Goal: Find specific page/section: Find specific page/section

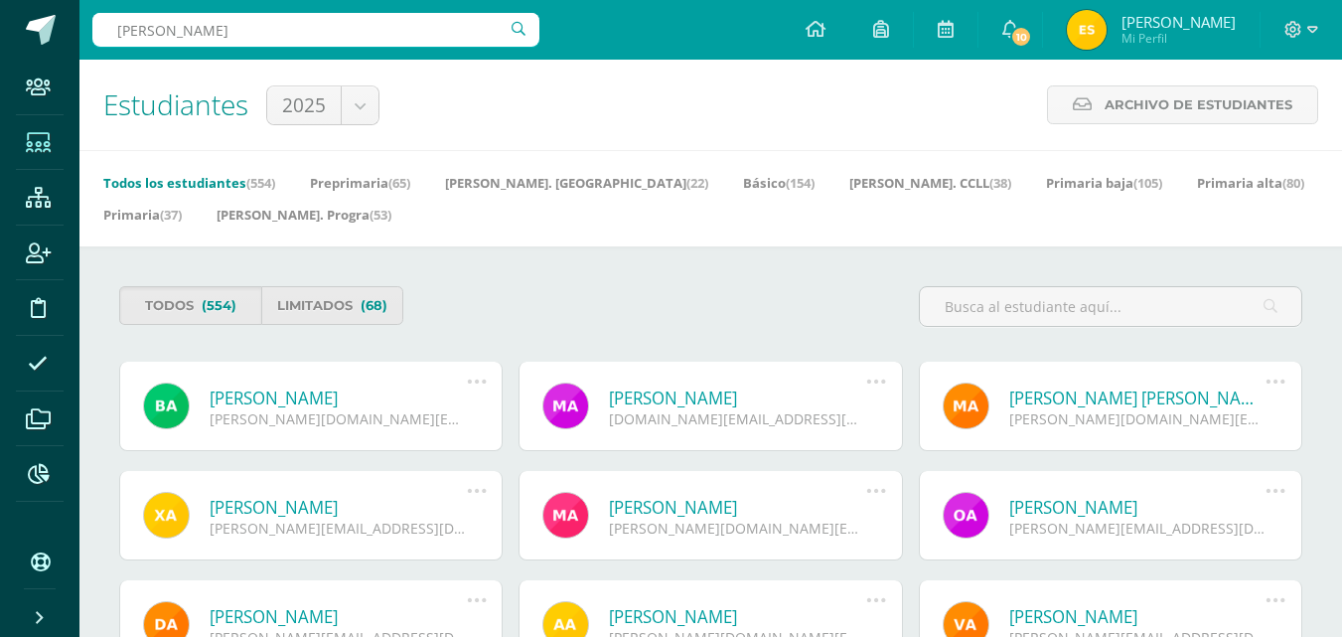
click at [272, 19] on input "[PERSON_NAME]" at bounding box center [315, 30] width 447 height 34
click at [125, 28] on input "[PERSON_NAME]" at bounding box center [315, 30] width 447 height 34
click at [285, 32] on input "[PERSON_NAME]" at bounding box center [315, 30] width 447 height 34
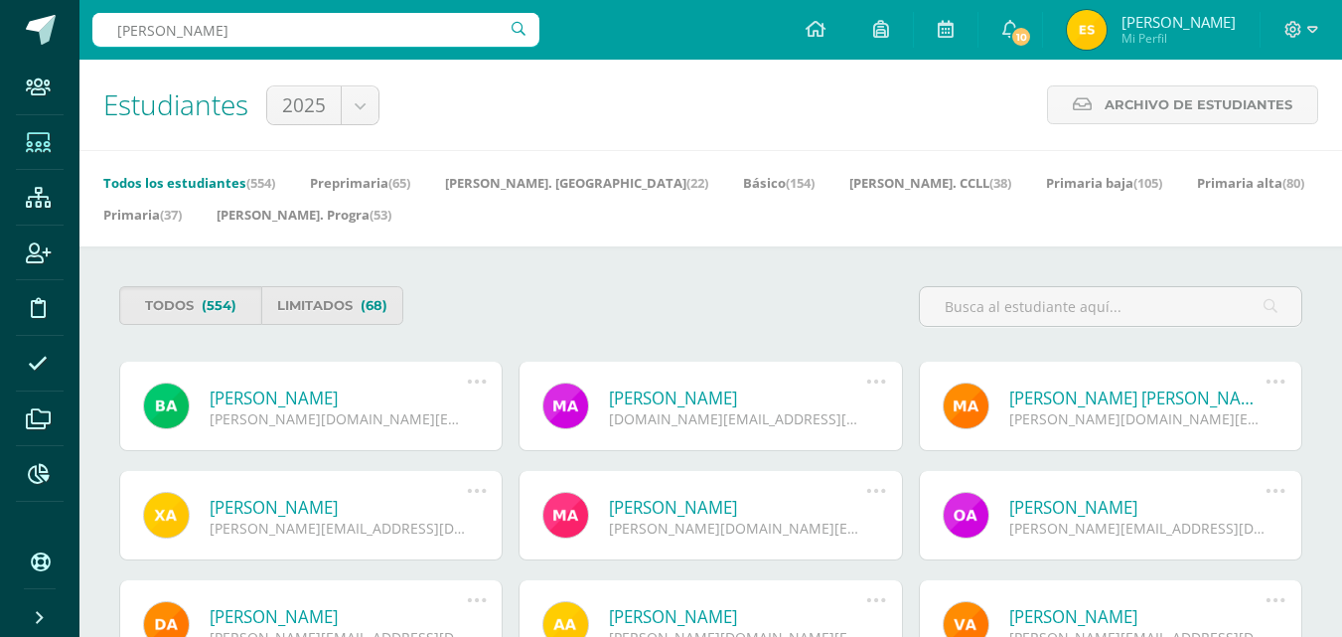
click at [285, 32] on input "[PERSON_NAME]" at bounding box center [315, 30] width 447 height 34
click at [370, 21] on input "[PERSON_NAME]" at bounding box center [315, 30] width 447 height 34
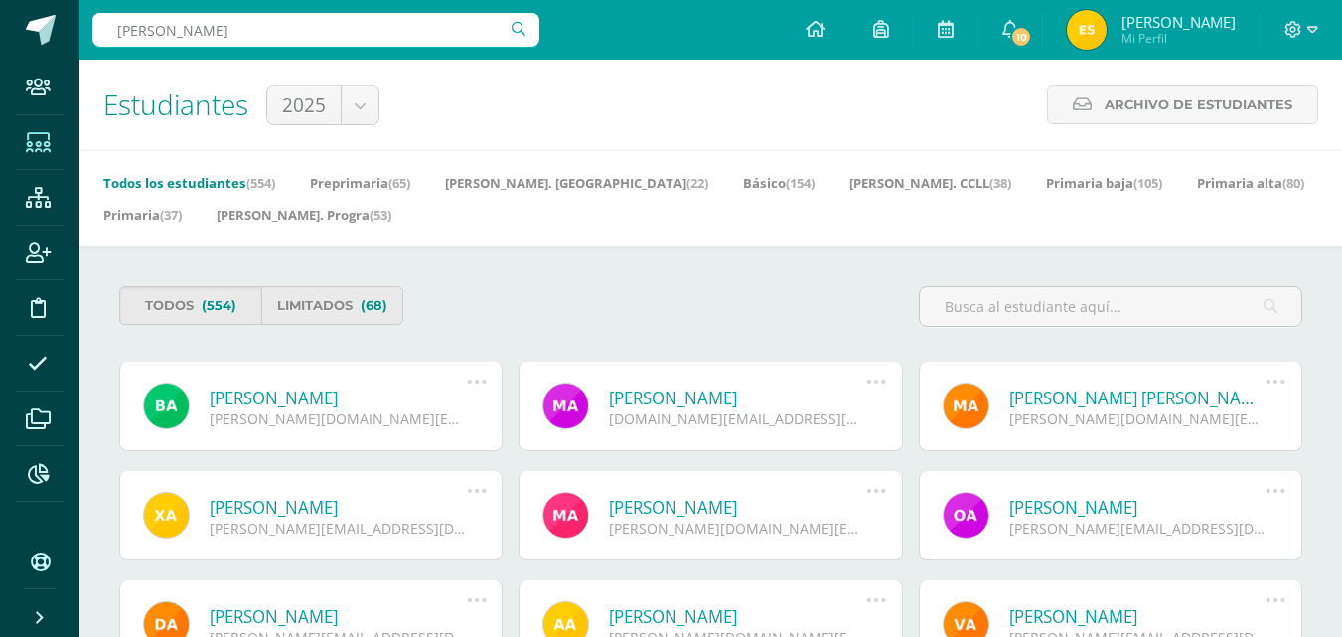
click at [370, 21] on input "[PERSON_NAME]" at bounding box center [315, 30] width 447 height 34
paste input "24419508"
type input "24419508"
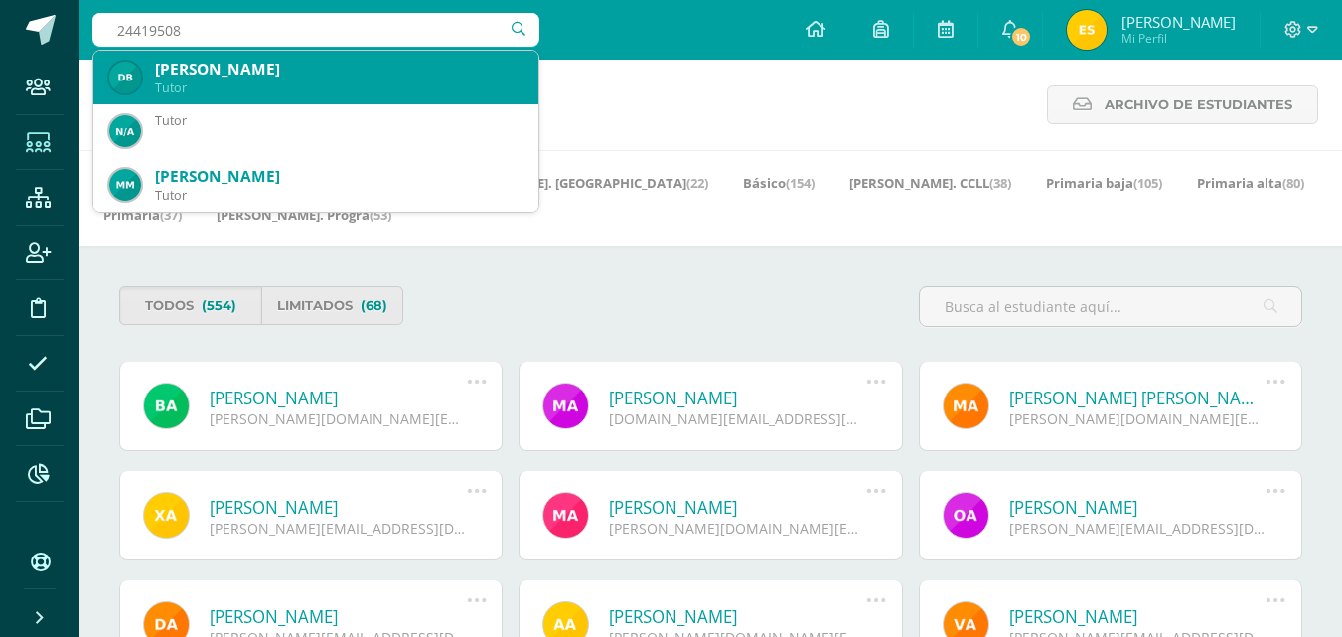
click at [353, 60] on div "[PERSON_NAME]" at bounding box center [339, 69] width 368 height 21
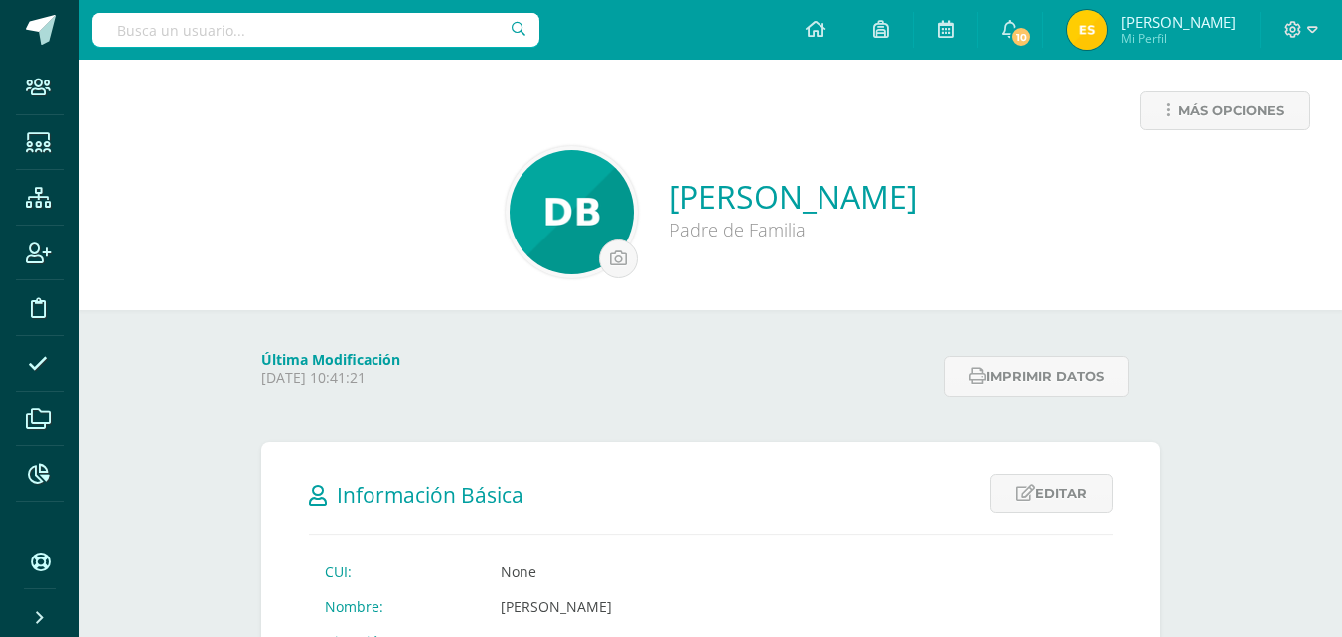
click at [669, 204] on link "[PERSON_NAME]" at bounding box center [792, 196] width 247 height 43
